Goal: Task Accomplishment & Management: Complete application form

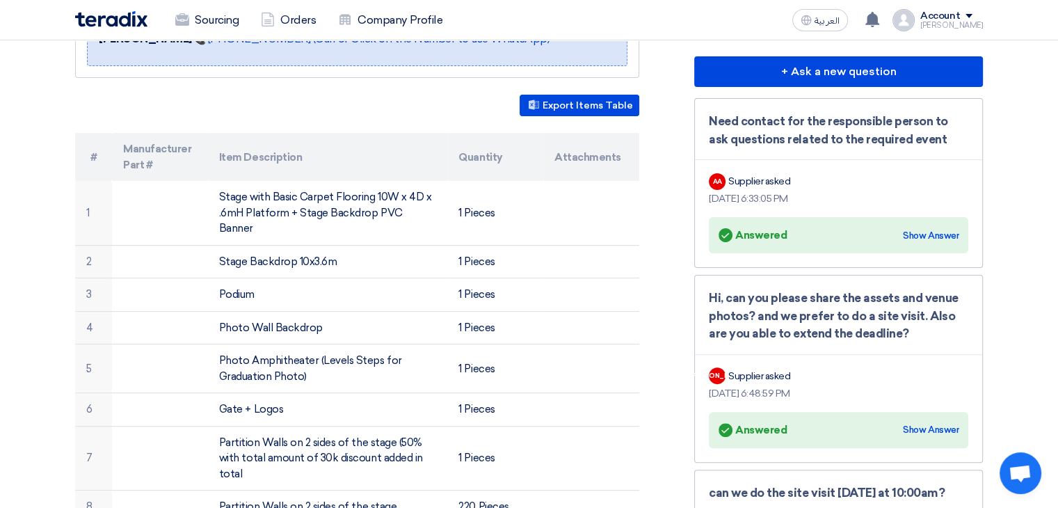
scroll to position [382, 0]
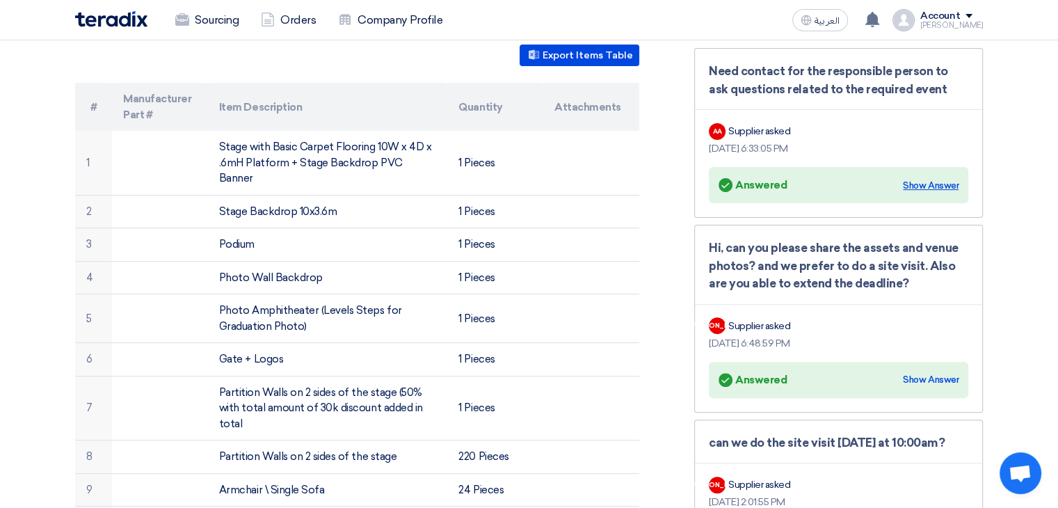
click at [908, 186] on div "Show Answer" at bounding box center [930, 186] width 56 height 14
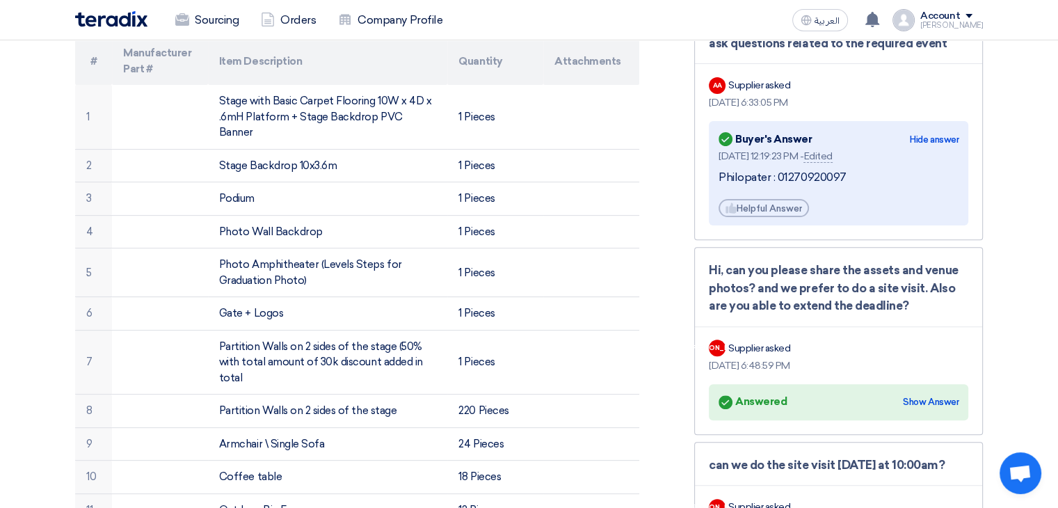
scroll to position [430, 0]
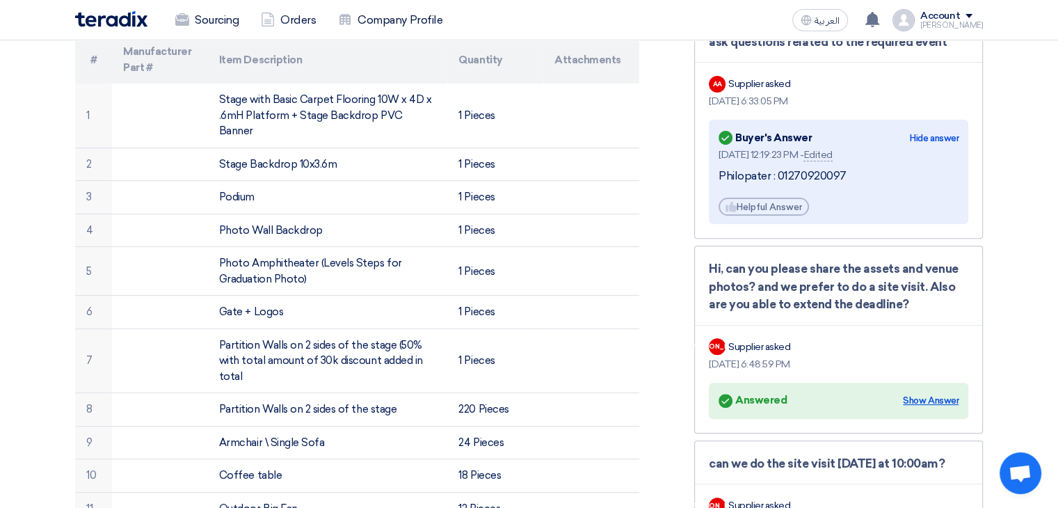
click at [916, 396] on div "Show Answer" at bounding box center [930, 401] width 56 height 14
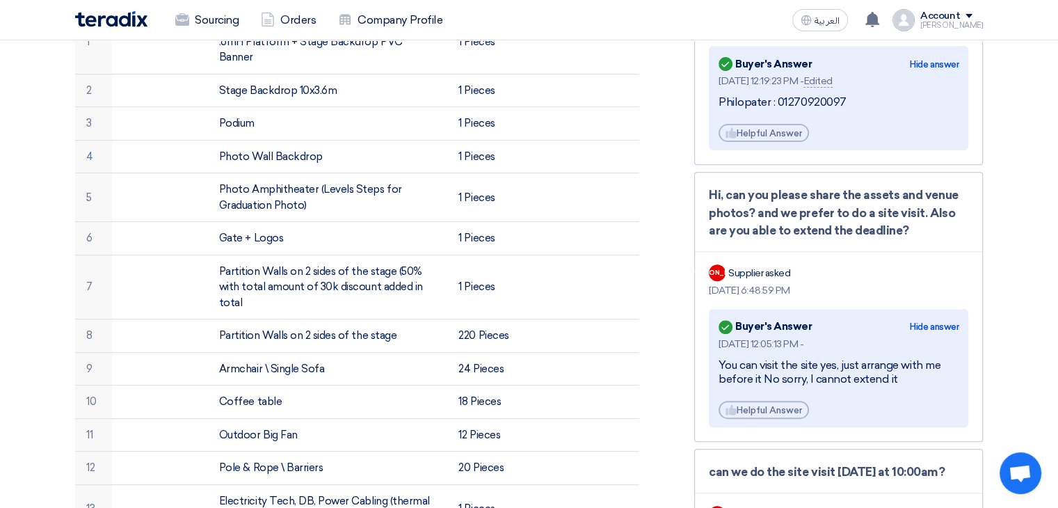
scroll to position [503, 0]
click at [916, 396] on div "[DATE] 12:05:13 PM - You can visit the site yes, just arrange with me before it…" at bounding box center [838, 378] width 240 height 83
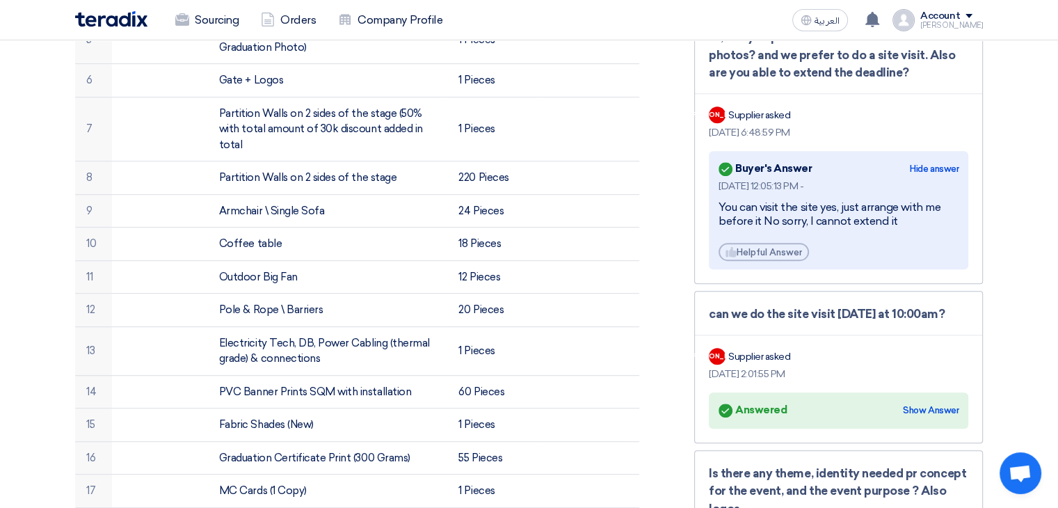
scroll to position [665, 0]
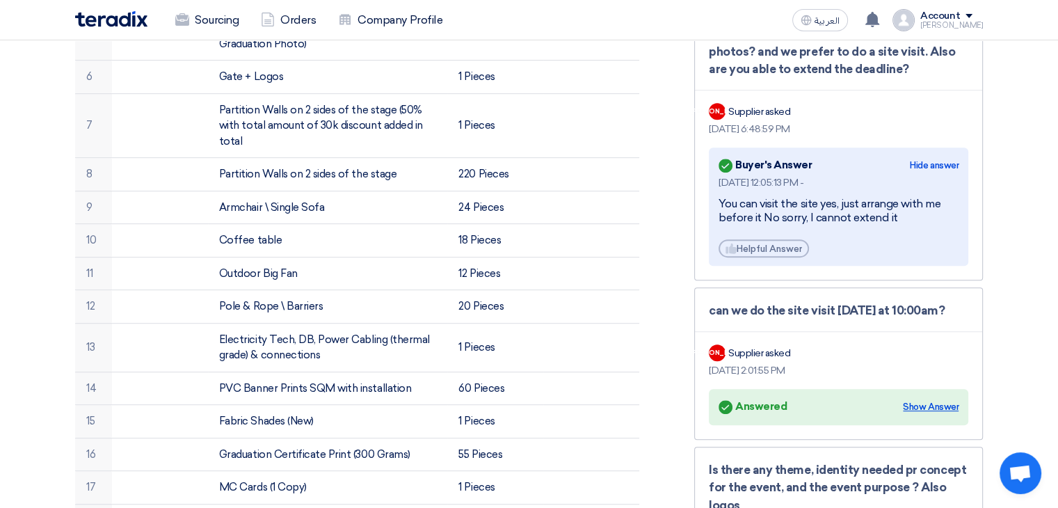
click at [927, 406] on div "Show Answer" at bounding box center [930, 407] width 56 height 14
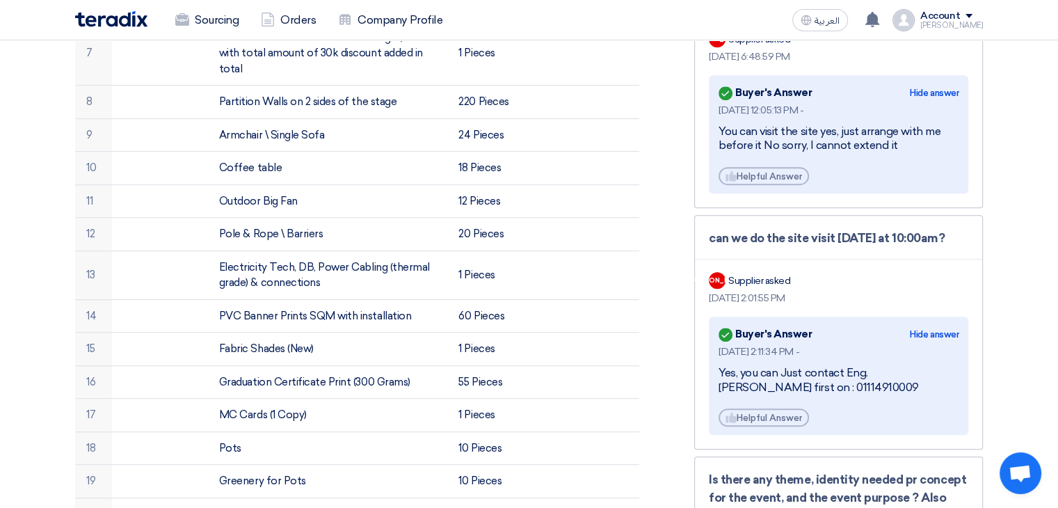
scroll to position [883, 0]
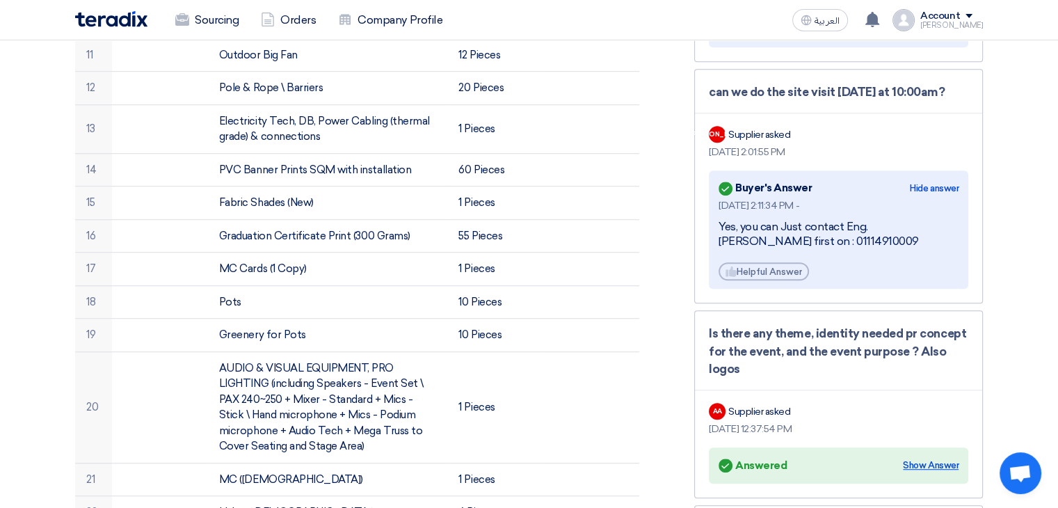
click at [928, 460] on div "Show Answer" at bounding box center [930, 465] width 56 height 14
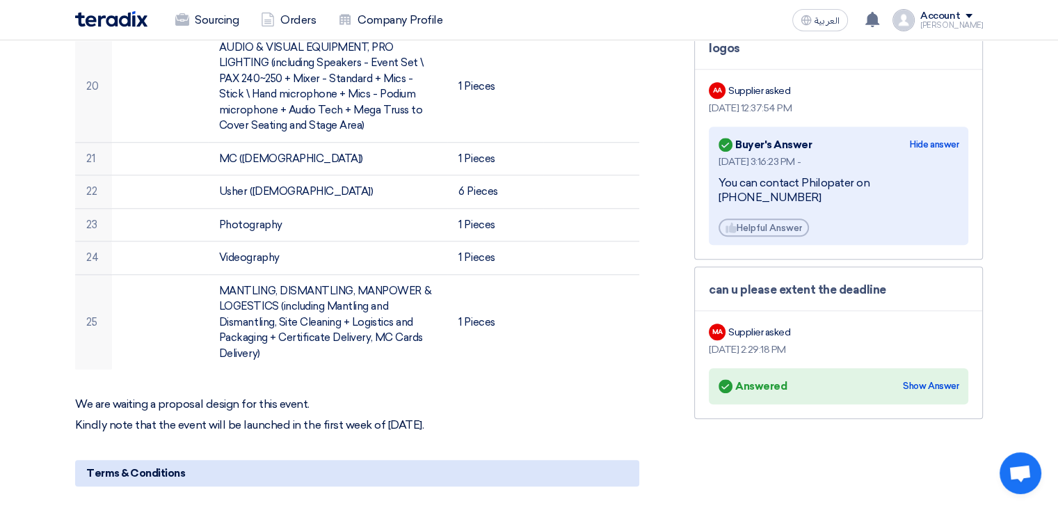
scroll to position [1204, 0]
click at [929, 375] on div "Answered Answered Show Answer" at bounding box center [838, 384] width 240 height 19
click at [929, 378] on div "Show Answer" at bounding box center [930, 385] width 56 height 14
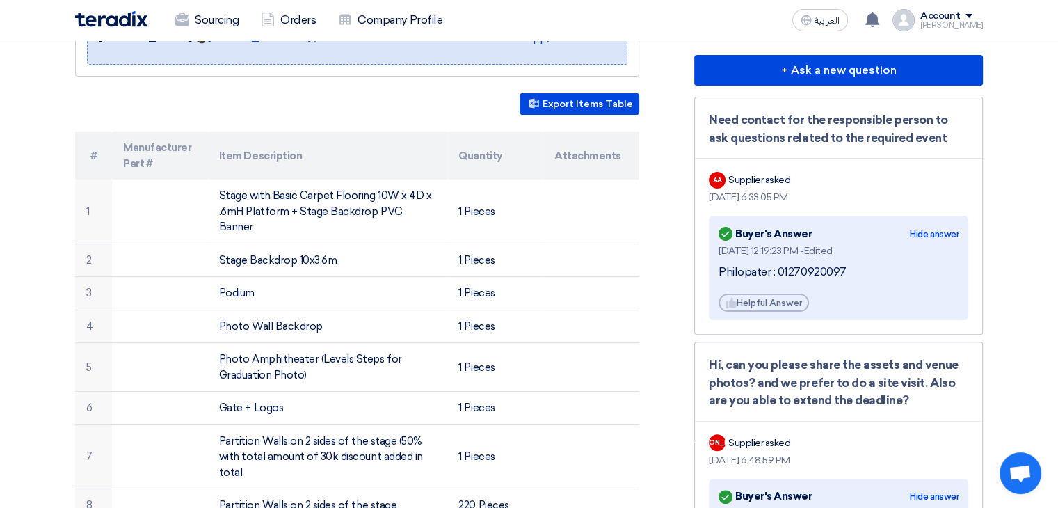
scroll to position [0, 0]
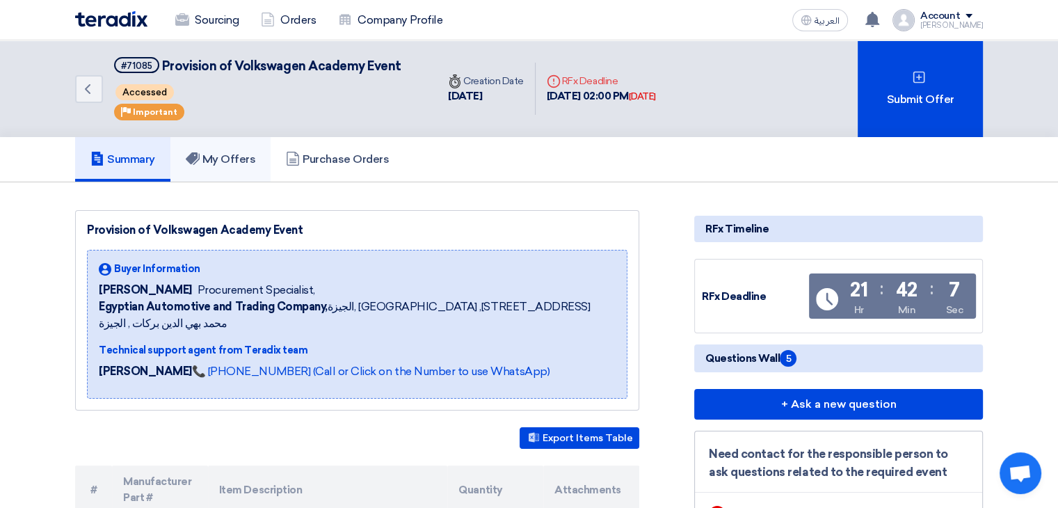
click at [257, 148] on link "My Offers" at bounding box center [220, 159] width 101 height 44
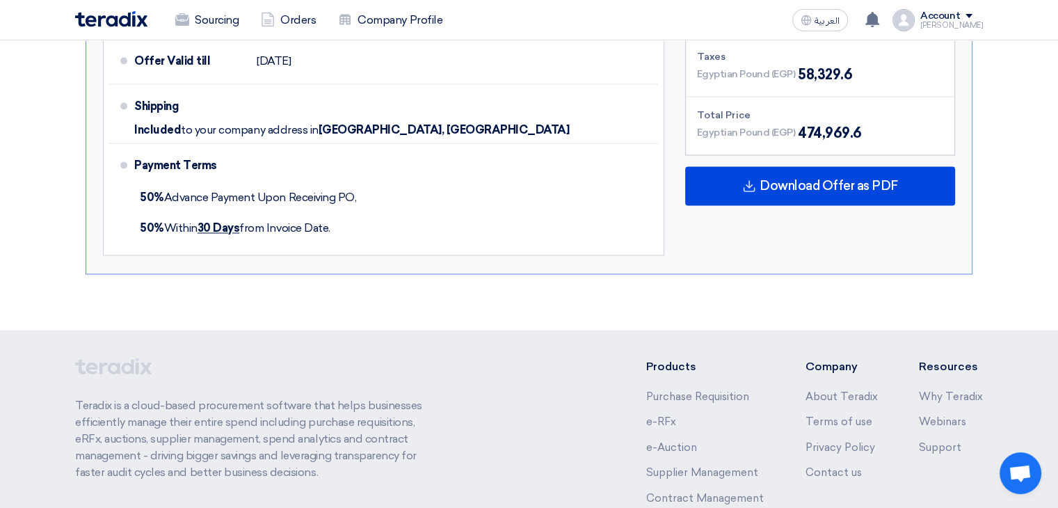
scroll to position [2281, 0]
